Goal: Transaction & Acquisition: Purchase product/service

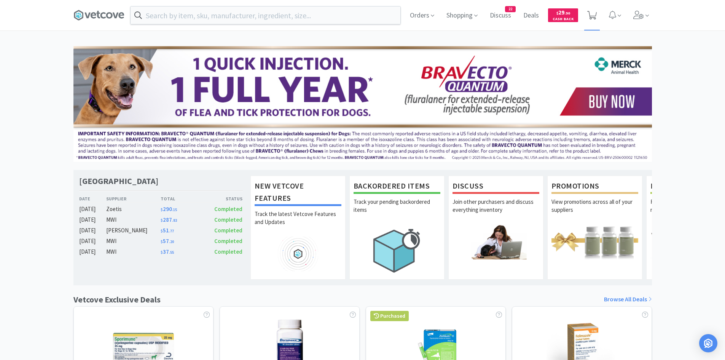
click at [597, 13] on span at bounding box center [593, 15] width 16 height 30
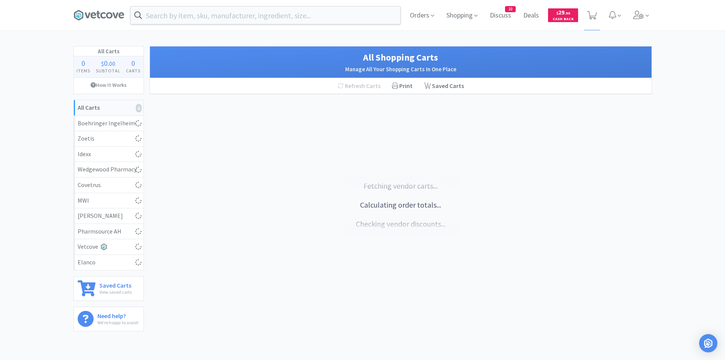
select select "10"
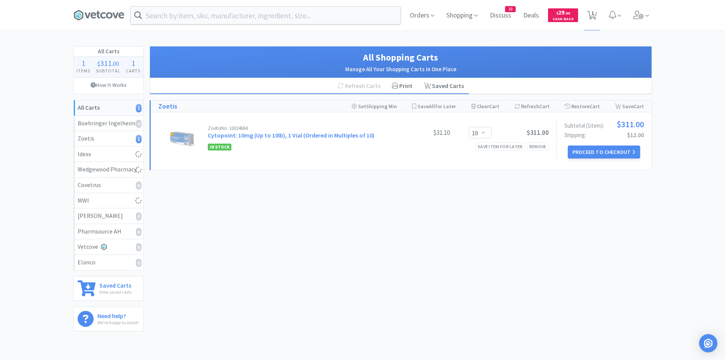
select select "1"
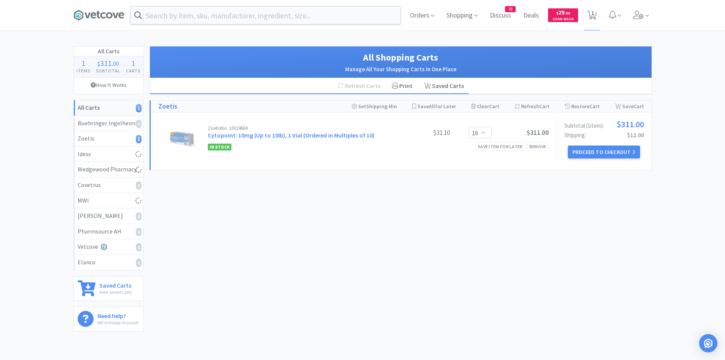
select select "2"
select select "1"
select select "2"
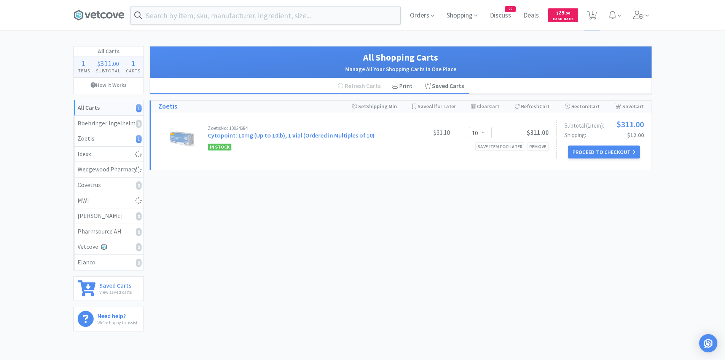
select select "1"
select select "2"
select select "4"
select select "1"
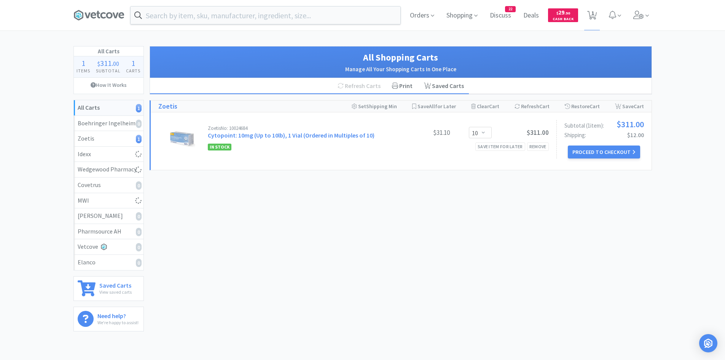
select select "1"
select select "50"
select select "1"
select select "3"
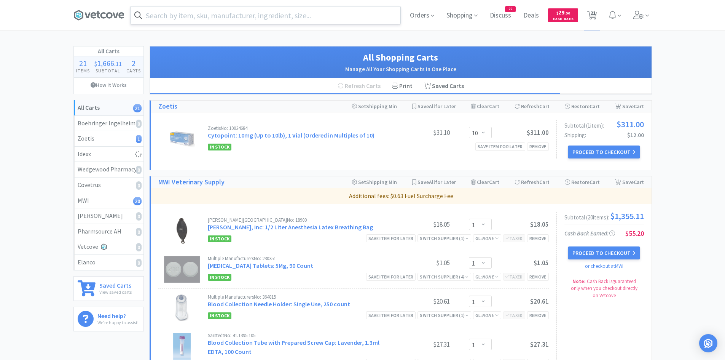
click at [230, 10] on input "text" at bounding box center [266, 15] width 270 height 18
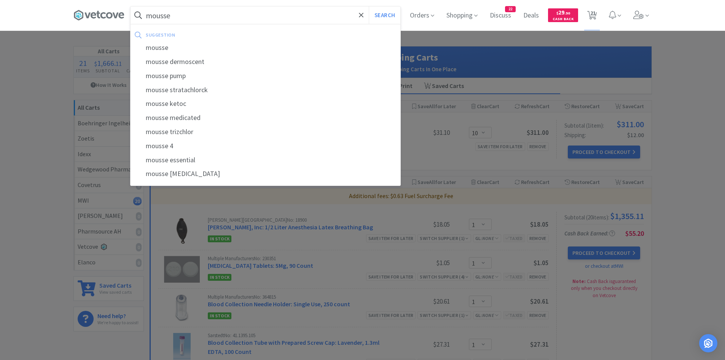
type input "mousse"
click at [369, 6] on button "Search" at bounding box center [385, 15] width 32 height 18
select select "1"
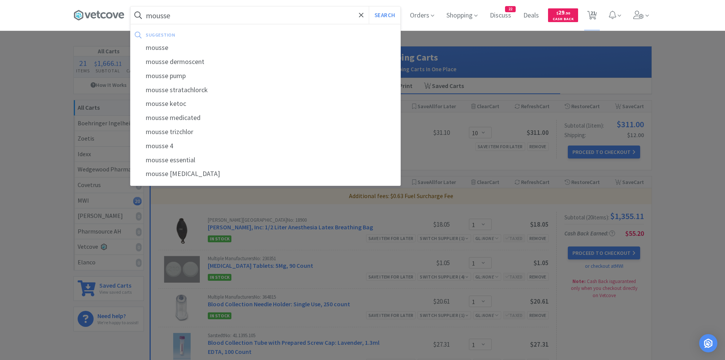
select select "1"
select select "2"
select select "1"
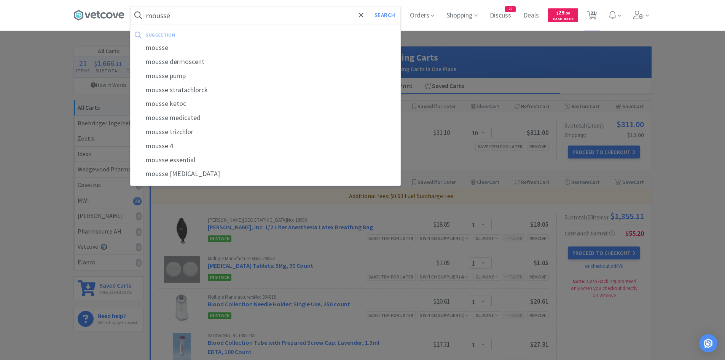
select select "1"
select select "2"
select select "1"
select select "2"
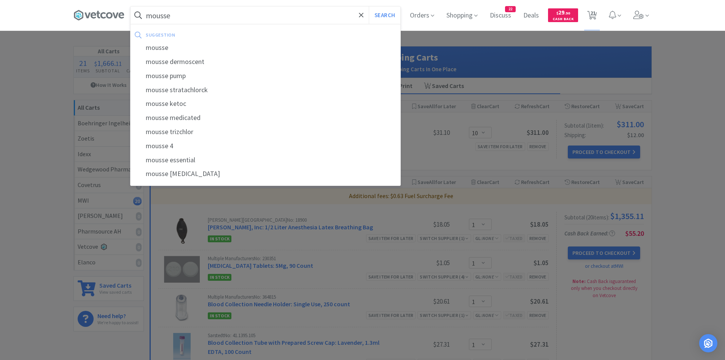
select select "4"
select select "1"
select select "50"
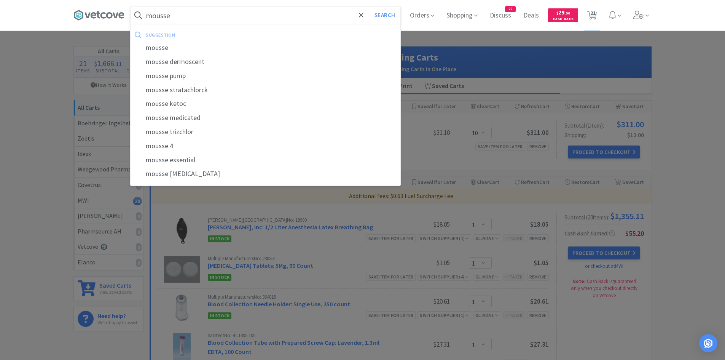
select select "1"
select select "3"
select select "10"
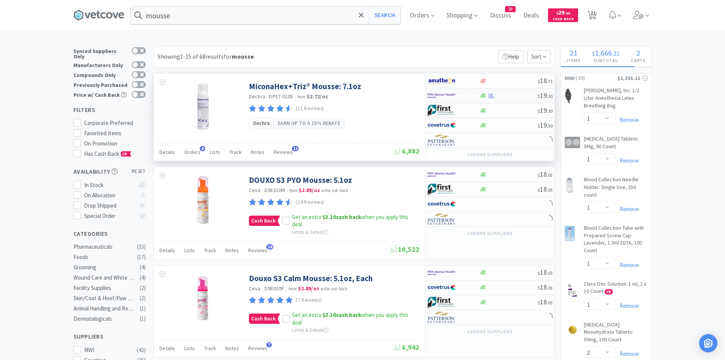
click at [444, 96] on img at bounding box center [442, 95] width 29 height 11
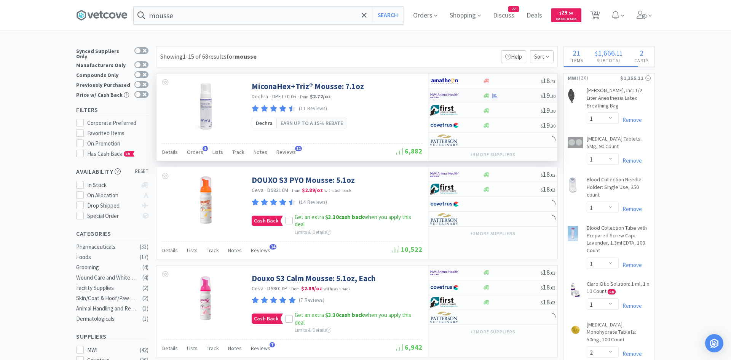
select select "1"
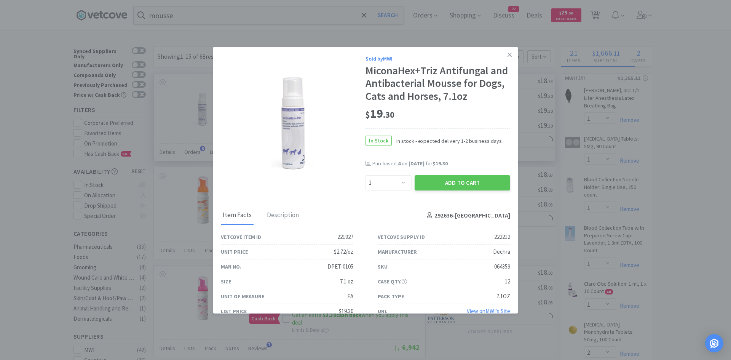
select select "1"
select select "3"
select select "1"
select select "50"
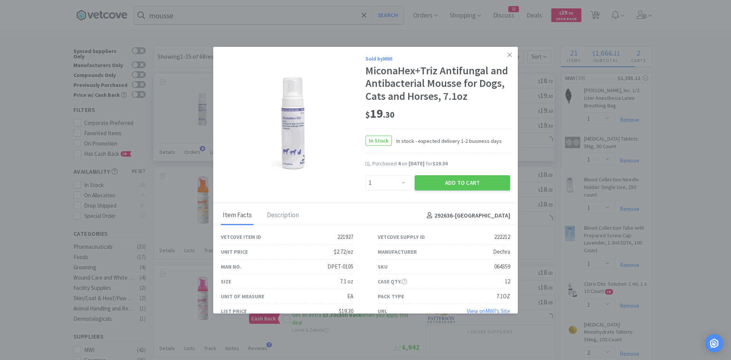
select select "1"
click at [396, 182] on select "Enter Quantity 1 2 3 4 5 6 7 8 9 10 11 12 13 14 15 16 17 18 19 20 Enter Quantity" at bounding box center [389, 182] width 46 height 15
select select "2"
click at [366, 175] on select "Enter Quantity 1 2 3 4 5 6 7 8 9 10 11 12 13 14 15 16 17 18 19 20 Enter Quantity" at bounding box center [389, 182] width 46 height 15
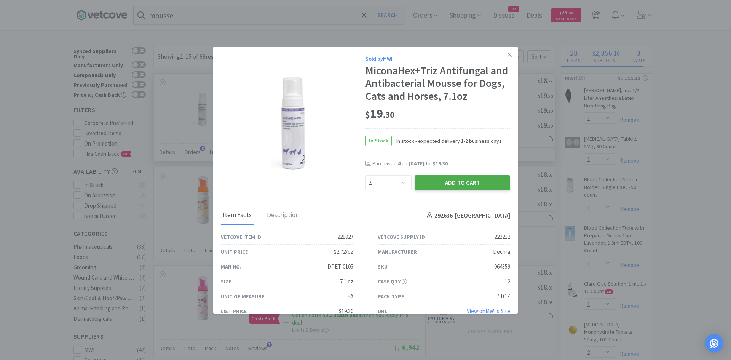
click at [444, 184] on button "Add to Cart" at bounding box center [463, 182] width 96 height 15
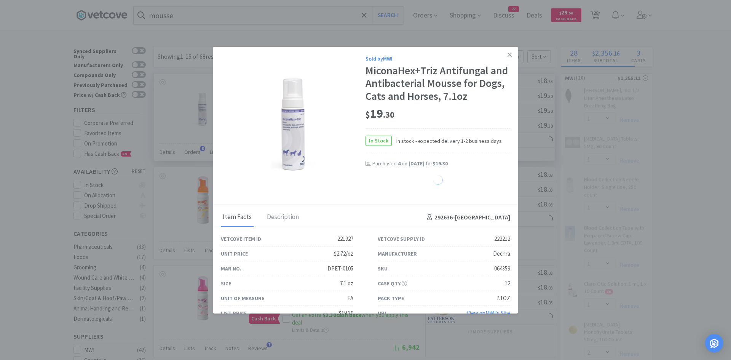
select select "1"
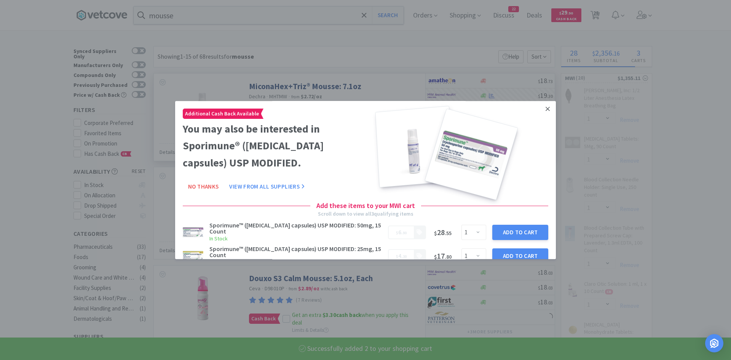
click at [546, 108] on icon at bounding box center [548, 108] width 4 height 7
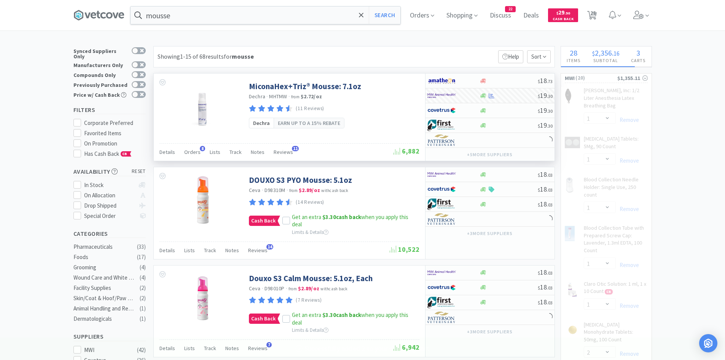
select select "2"
select select "1"
select select "2"
select select "4"
select select "1"
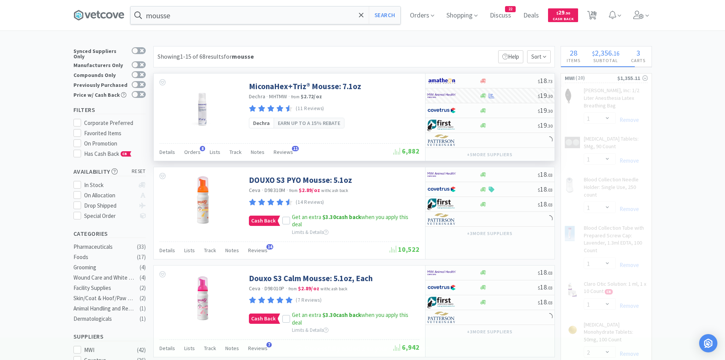
select select "1"
select select "50"
select select "3"
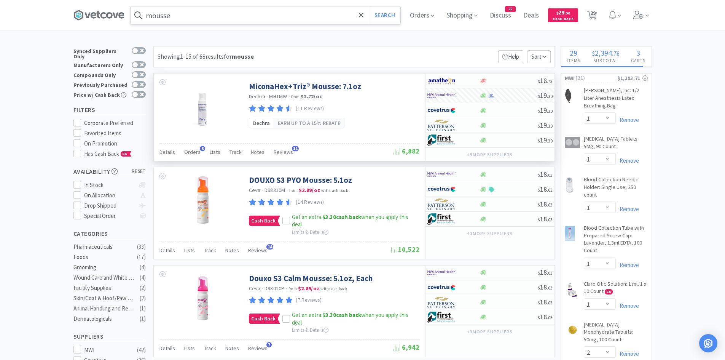
click at [236, 10] on input "mousse" at bounding box center [266, 15] width 270 height 18
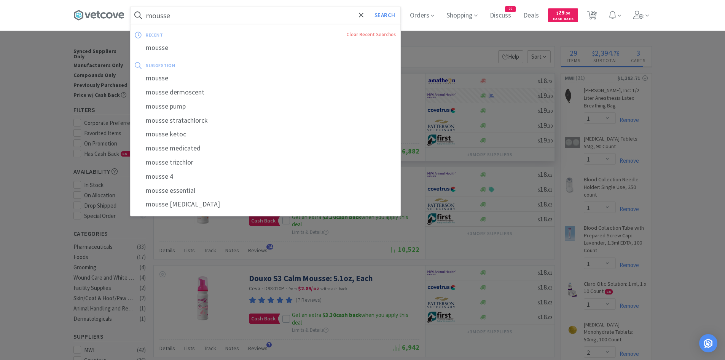
click at [228, 15] on input "mousse" at bounding box center [266, 15] width 270 height 18
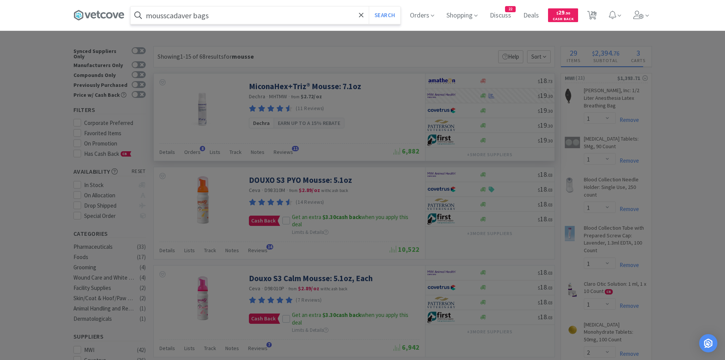
click at [369, 6] on button "Search" at bounding box center [385, 15] width 32 height 18
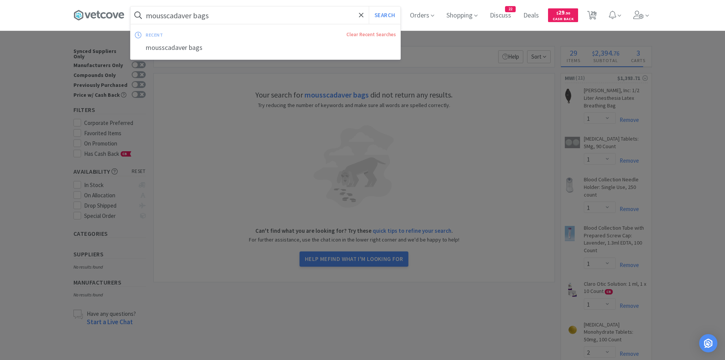
click at [169, 14] on input "mousscadaver bags" at bounding box center [266, 15] width 270 height 18
click at [169, 16] on input "mousscadaver bags" at bounding box center [266, 15] width 270 height 18
drag, startPoint x: 169, startPoint y: 16, endPoint x: 139, endPoint y: 16, distance: 30.5
click at [139, 16] on form "mousscadaver bags Search" at bounding box center [266, 15] width 270 height 18
click at [166, 13] on input "mousscadaver bags" at bounding box center [266, 15] width 270 height 18
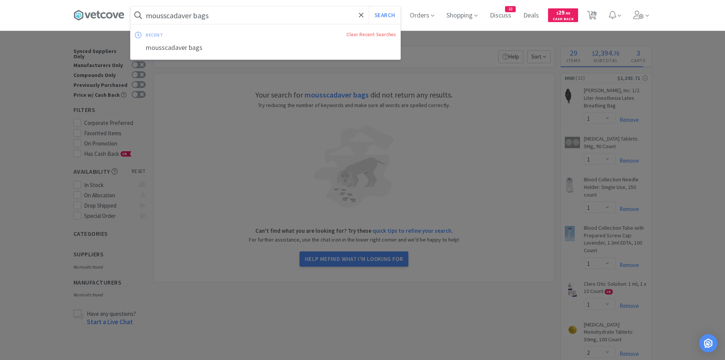
click at [169, 16] on input "mousscadaver bags" at bounding box center [266, 15] width 270 height 18
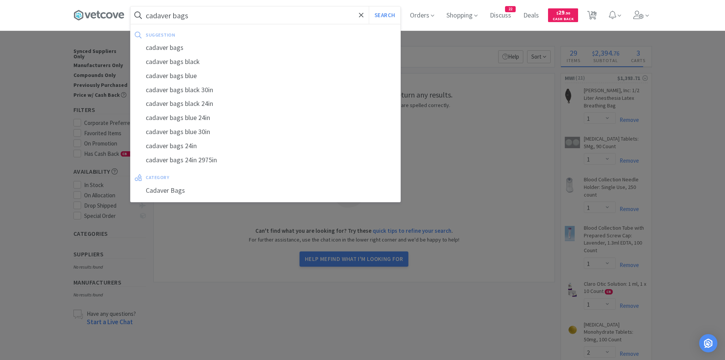
type input "cadaver bags"
click at [369, 6] on button "Search" at bounding box center [385, 15] width 32 height 18
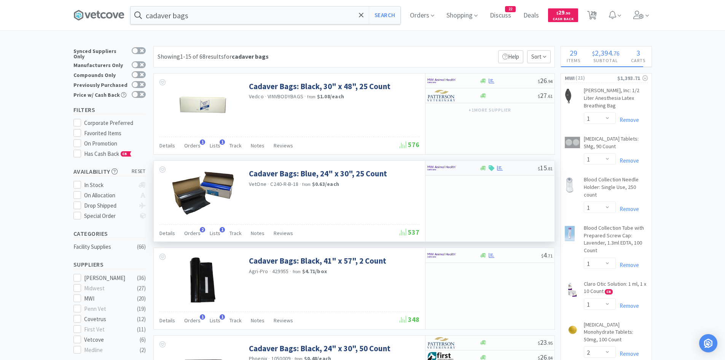
click at [439, 169] on img at bounding box center [442, 167] width 29 height 11
select select "1"
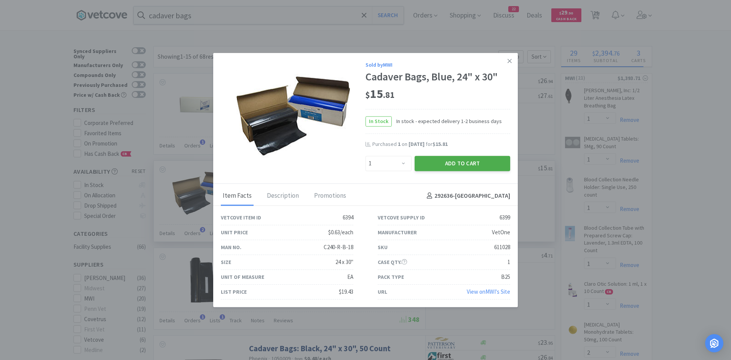
click at [443, 165] on button "Add to Cart" at bounding box center [463, 163] width 96 height 15
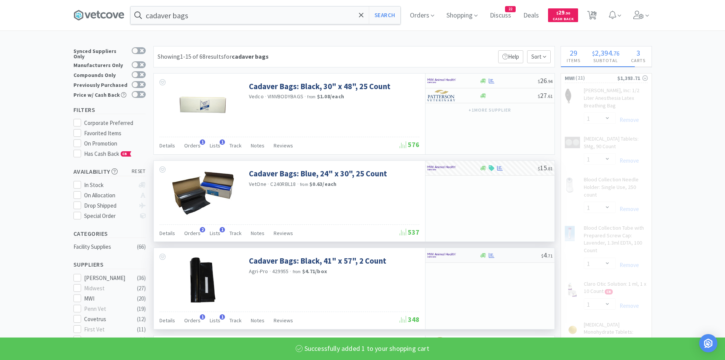
click at [447, 255] on img at bounding box center [442, 254] width 29 height 11
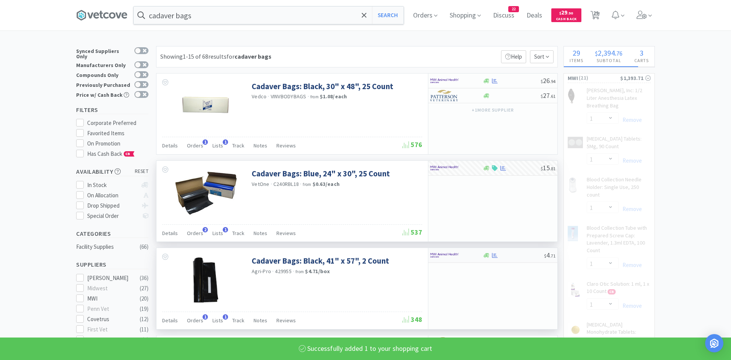
select select "1"
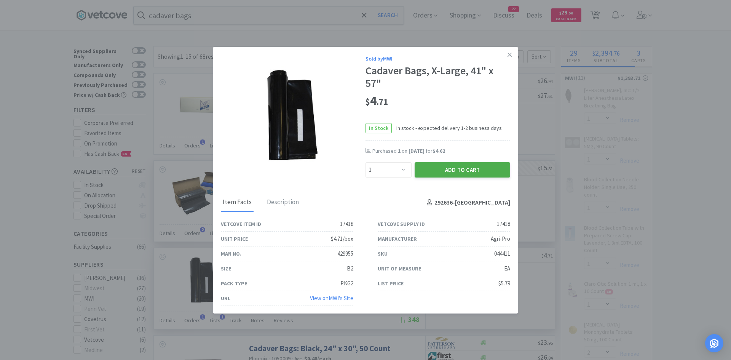
click at [455, 171] on button "Add to Cart" at bounding box center [463, 169] width 96 height 15
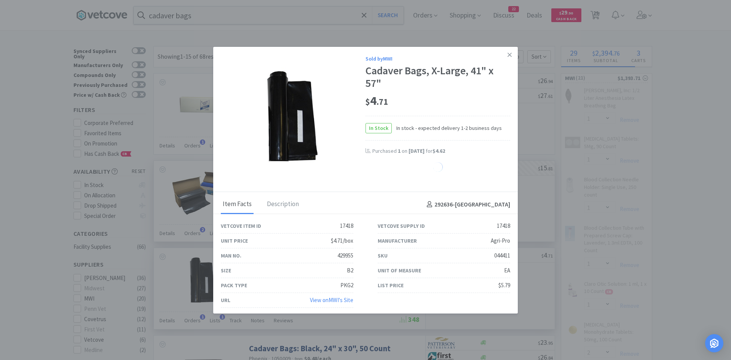
select select "1"
select select "2"
select select "1"
select select "2"
select select "1"
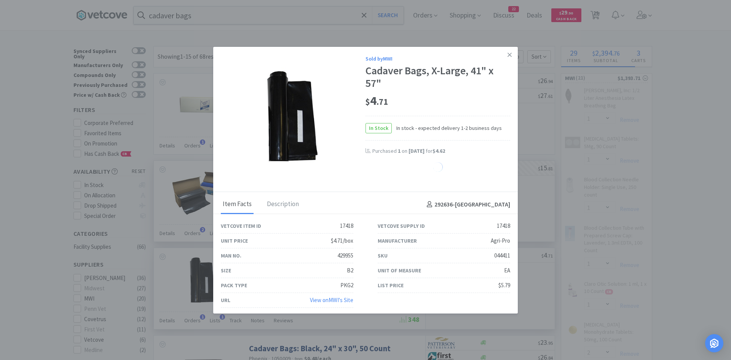
select select "2"
select select "4"
select select "1"
select select "50"
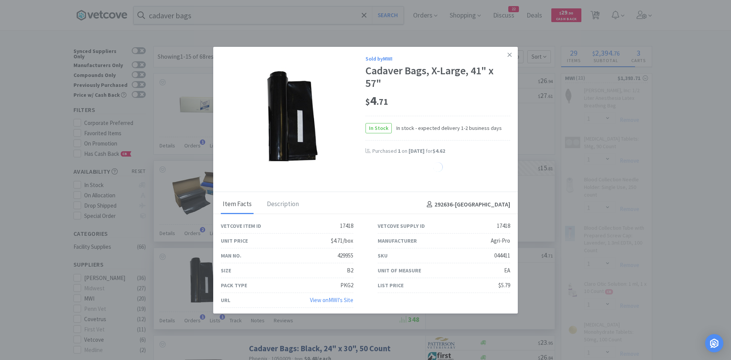
select select "3"
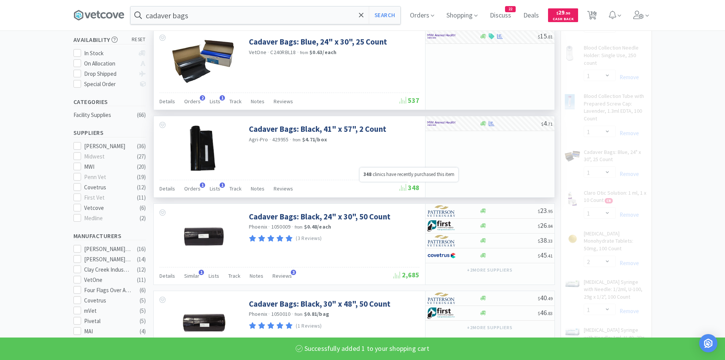
scroll to position [152, 0]
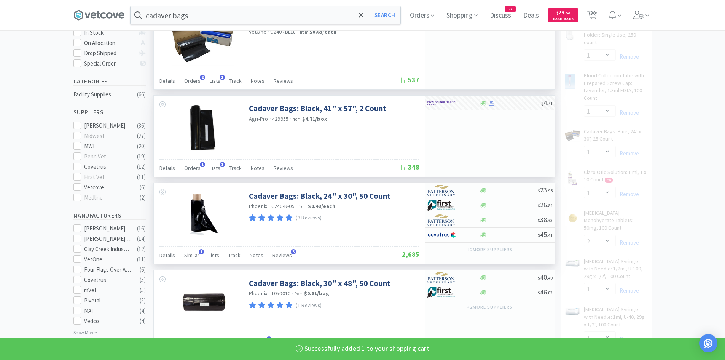
select select "1"
select select "2"
select select "1"
select select "2"
select select "1"
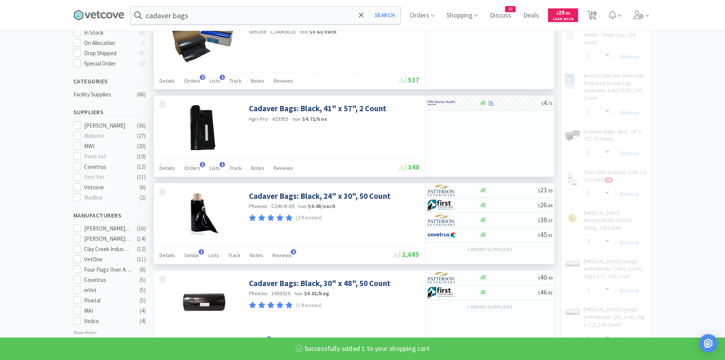
select select "2"
select select "4"
select select "1"
select select "50"
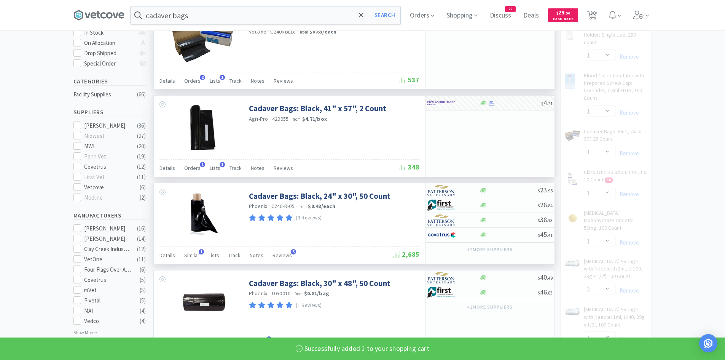
select select "3"
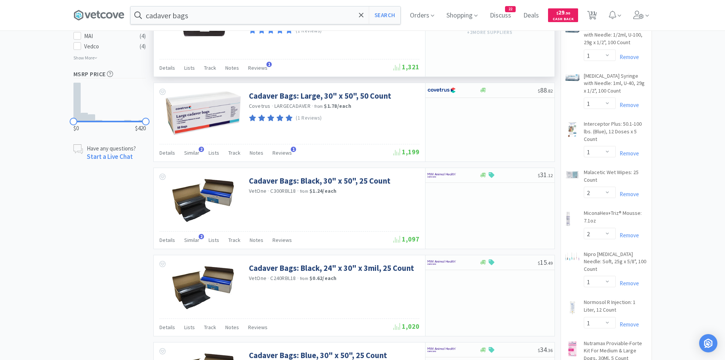
scroll to position [381, 0]
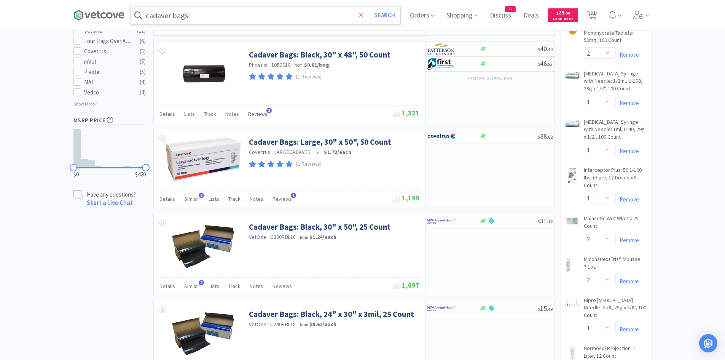
click at [362, 14] on icon at bounding box center [361, 15] width 5 height 8
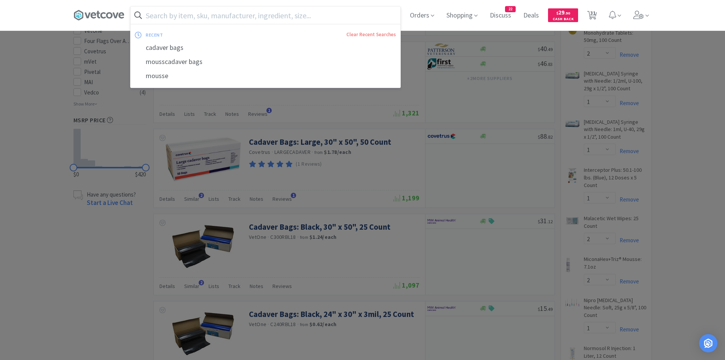
click at [117, 72] on div at bounding box center [362, 180] width 725 height 360
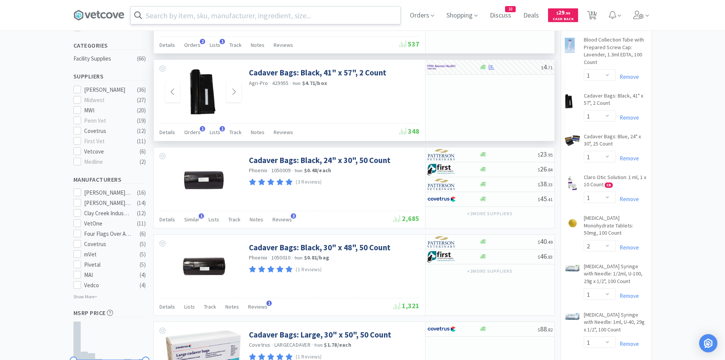
scroll to position [0, 0]
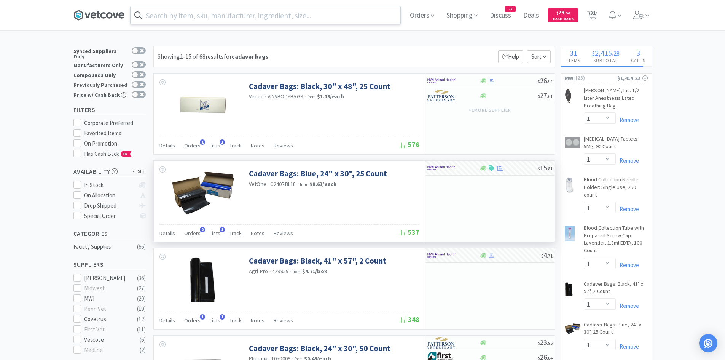
click at [95, 12] on icon at bounding box center [98, 15] width 51 height 11
